Goal: Register for event/course

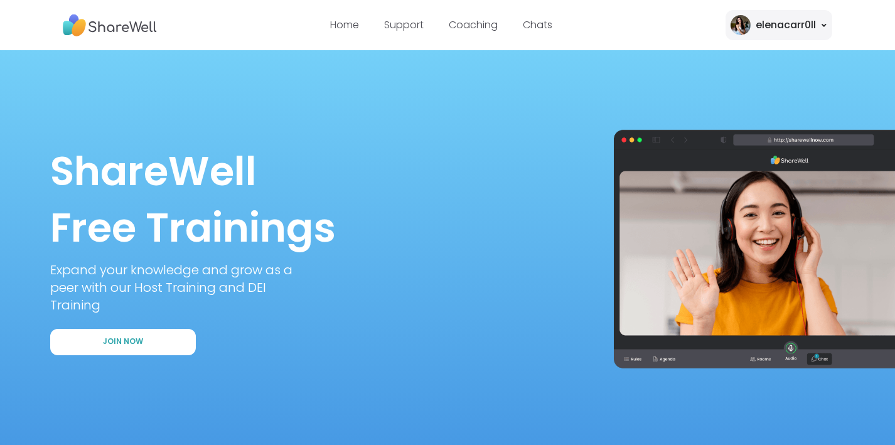
click at [768, 23] on div "elenacarr0ll" at bounding box center [786, 25] width 60 height 15
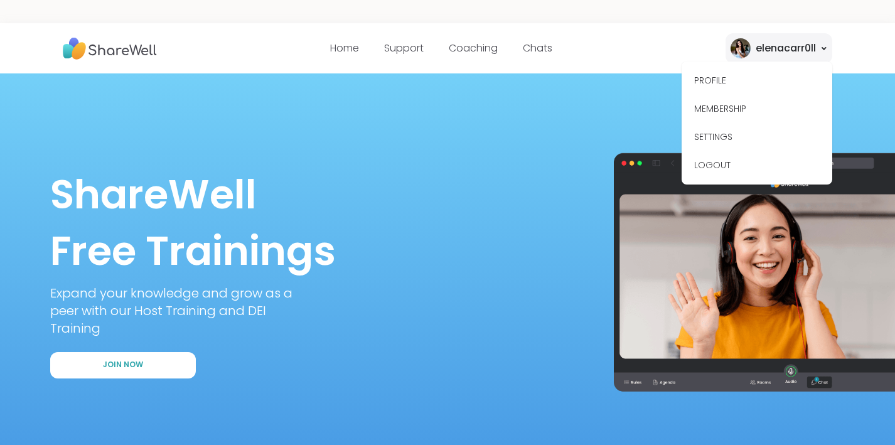
click at [740, 63] on div "PROFILE MEMBERSHIP SETTINGS LOGOUT" at bounding box center [757, 123] width 151 height 123
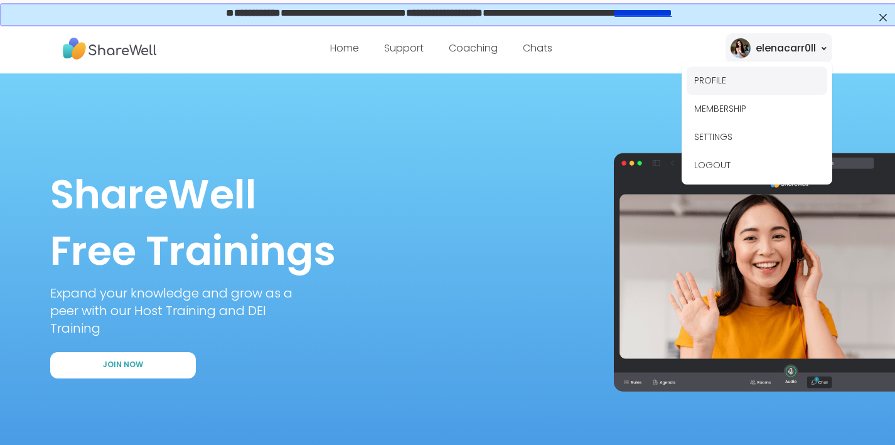
click at [714, 87] on button "PROFILE" at bounding box center [757, 81] width 141 height 28
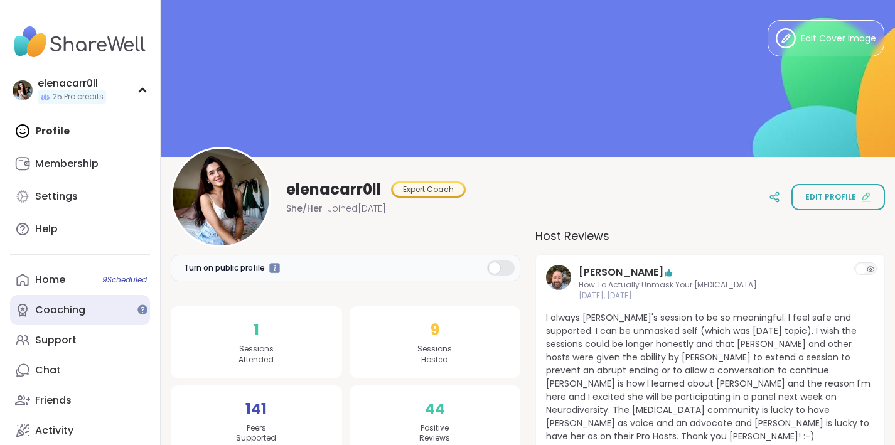
click at [63, 311] on div "Coaching" at bounding box center [60, 310] width 50 height 14
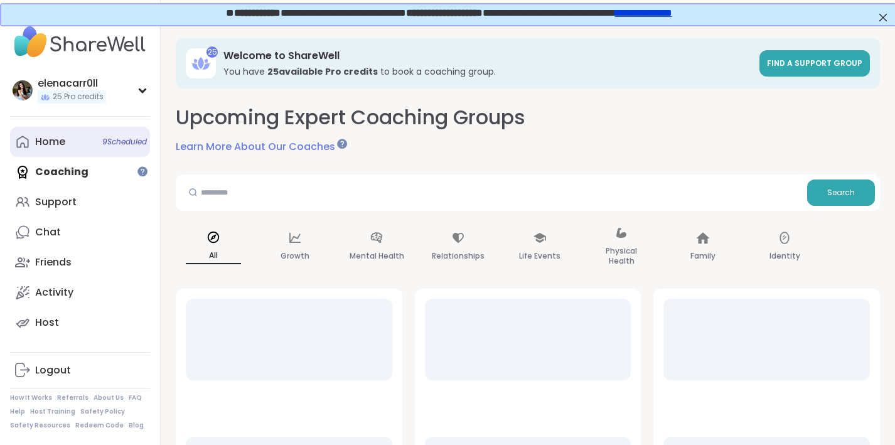
click at [79, 152] on link "Home 9 Scheduled" at bounding box center [80, 142] width 140 height 30
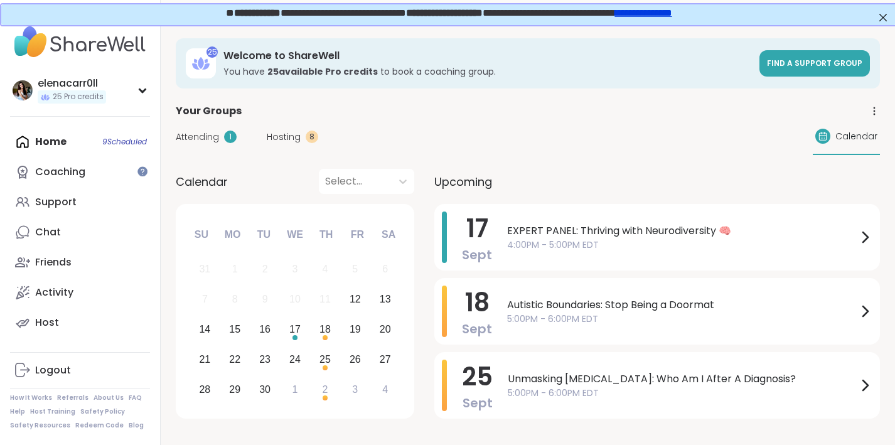
click at [288, 138] on span "Hosting" at bounding box center [284, 137] width 34 height 13
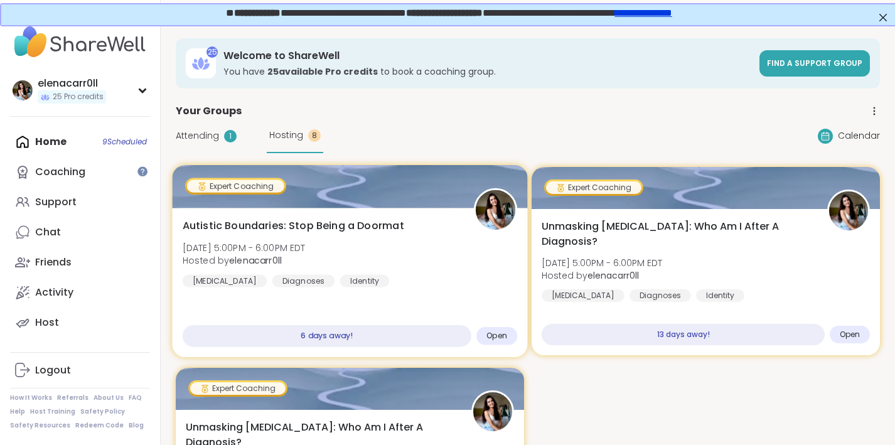
click at [319, 221] on span "Autistic Boundaries: Stop Being a Doormat" at bounding box center [294, 225] width 222 height 15
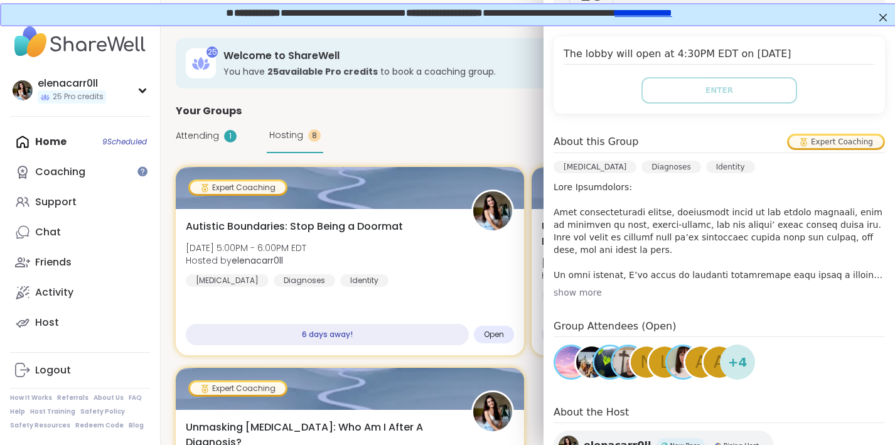
scroll to position [254, 0]
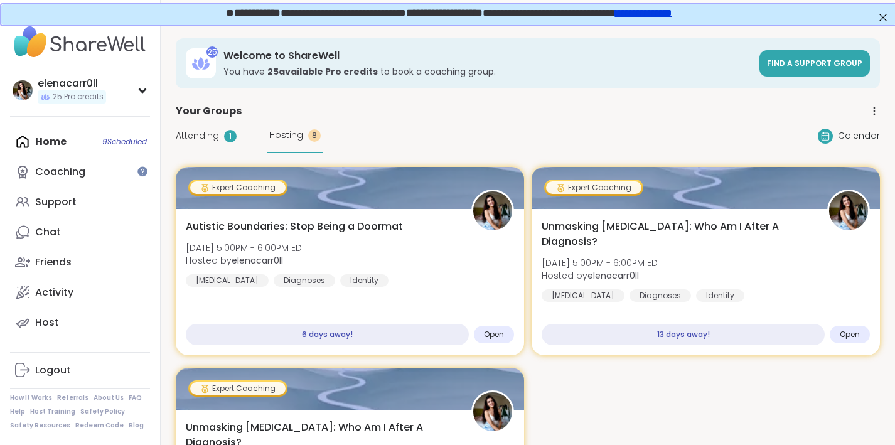
click at [487, 85] on div "25 Welcome to ShareWell You have 25 available Pro credit s to book a coaching g…" at bounding box center [528, 63] width 704 height 50
click at [225, 138] on div "1" at bounding box center [230, 136] width 13 height 13
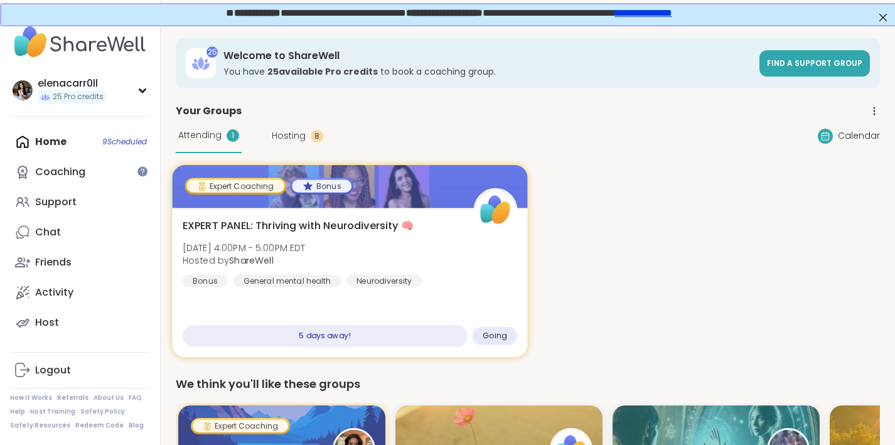
click at [350, 227] on span "EXPERT PANEL: Thriving with Neurodiversity 🧠" at bounding box center [298, 225] width 231 height 15
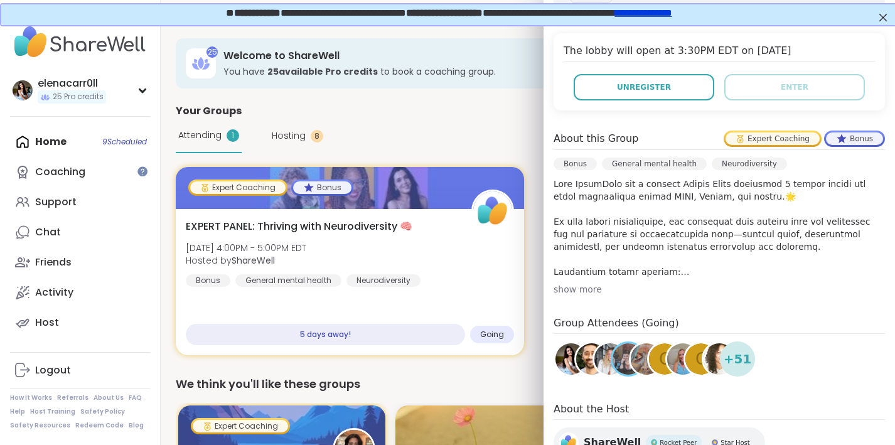
scroll to position [352, 0]
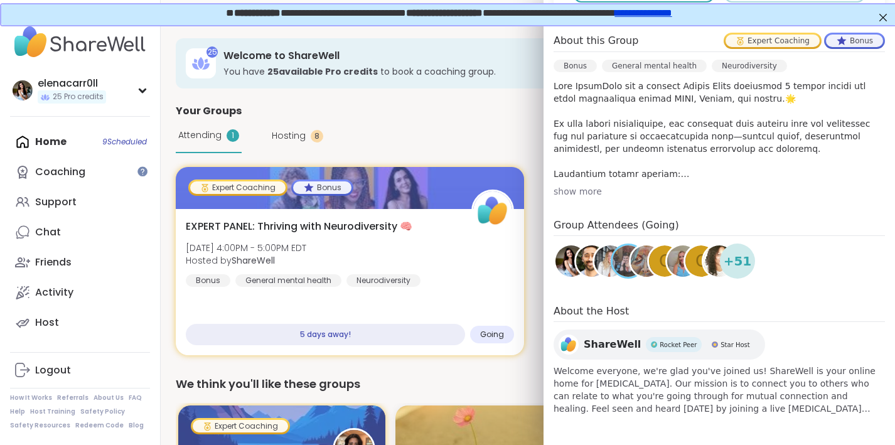
click at [423, 123] on div "Attending 1 Hosting 8 Calendar" at bounding box center [528, 136] width 704 height 35
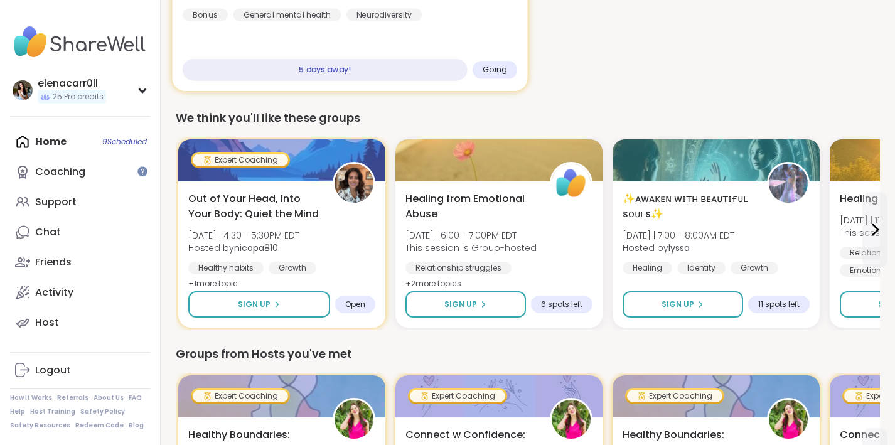
scroll to position [273, 0]
